Goal: Task Accomplishment & Management: Manage account settings

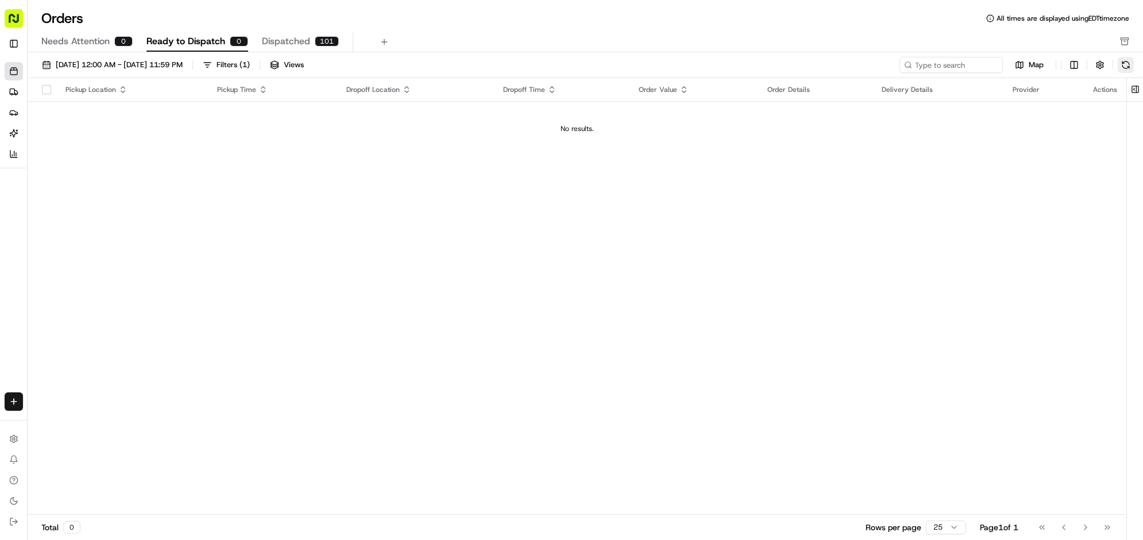
click at [1118, 73] on button at bounding box center [1126, 65] width 16 height 16
click at [13, 96] on icon at bounding box center [13, 91] width 9 height 9
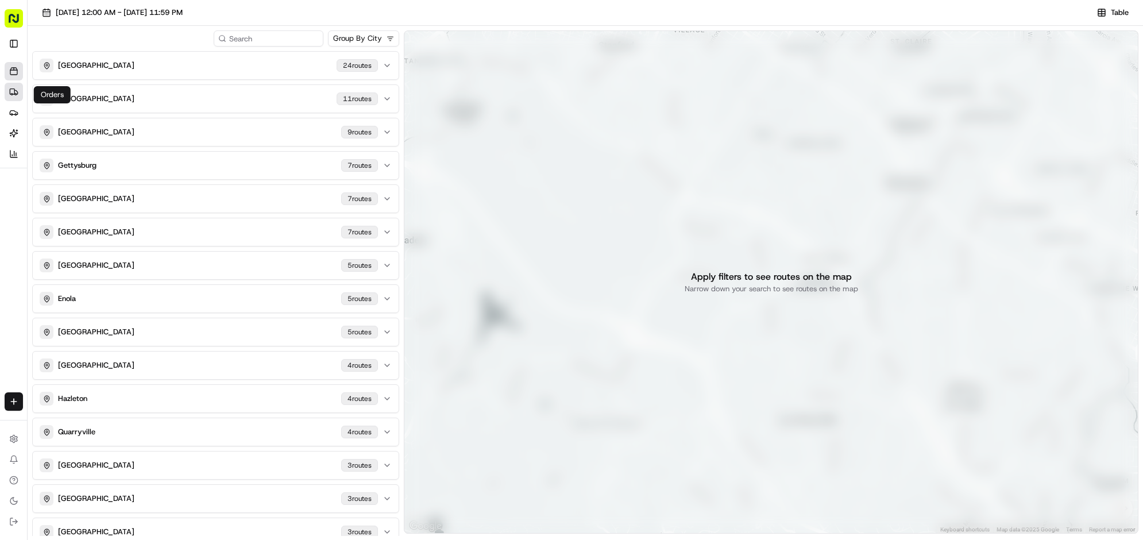
click at [18, 76] on icon at bounding box center [13, 71] width 9 height 9
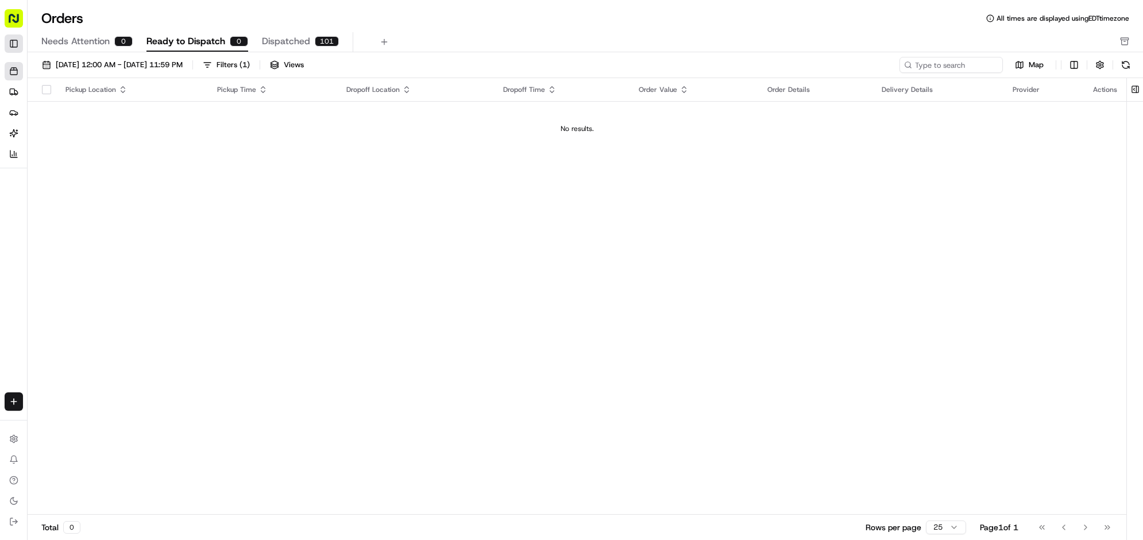
click at [18, 53] on button "Toggle Sidebar" at bounding box center [14, 43] width 18 height 18
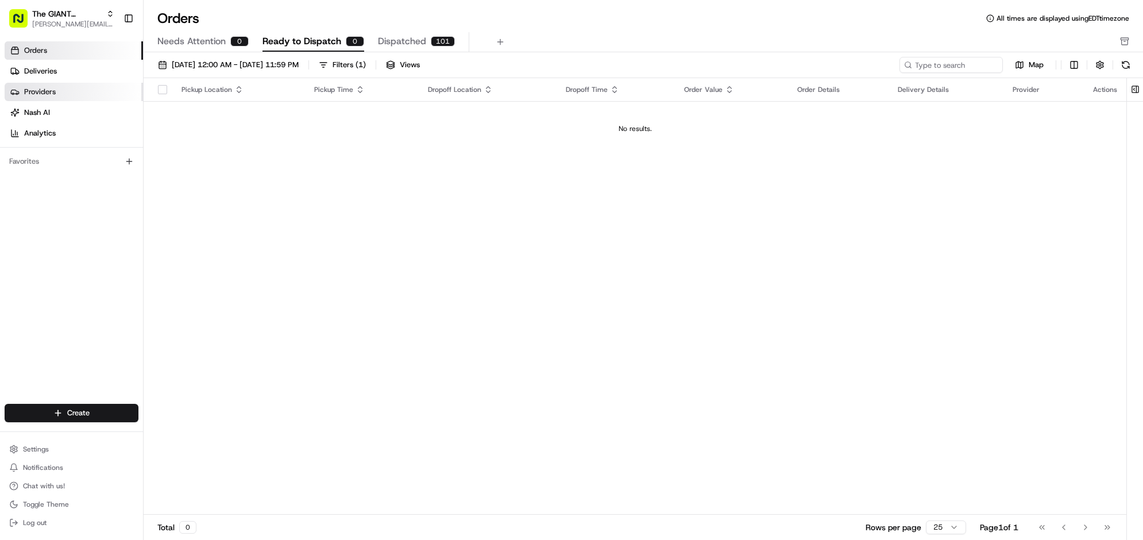
click at [18, 95] on circle at bounding box center [17, 94] width 2 height 2
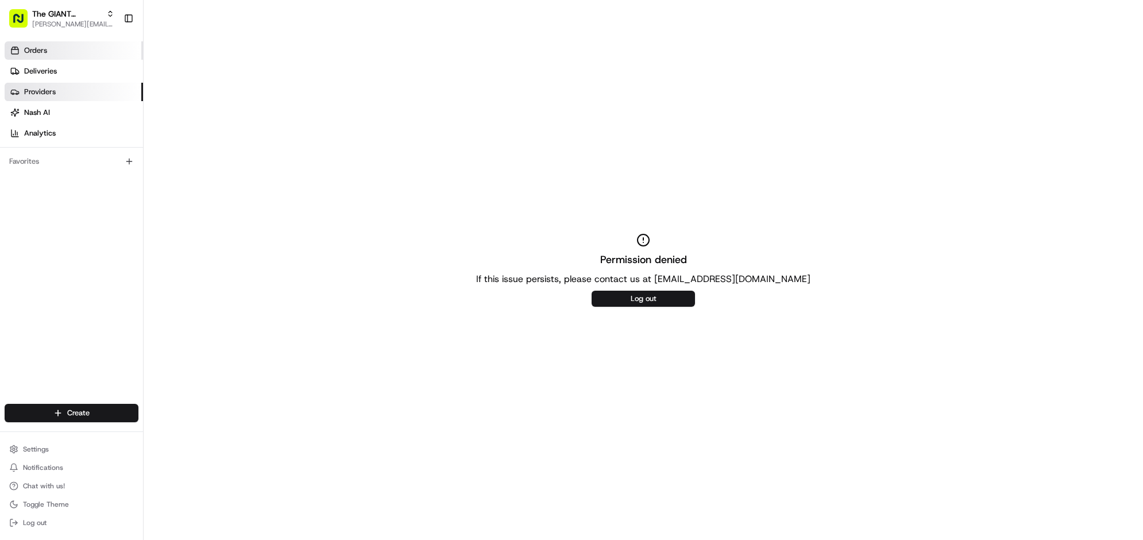
click at [38, 56] on span "Orders" at bounding box center [35, 50] width 23 height 10
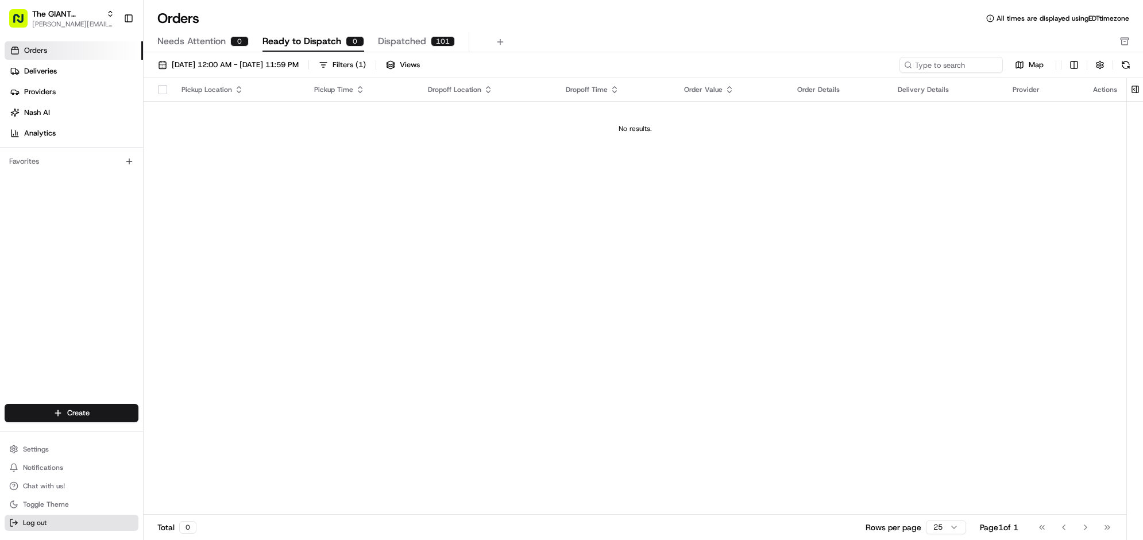
click at [36, 518] on span "Log out" at bounding box center [35, 522] width 24 height 9
